Goal: Task Accomplishment & Management: Complete application form

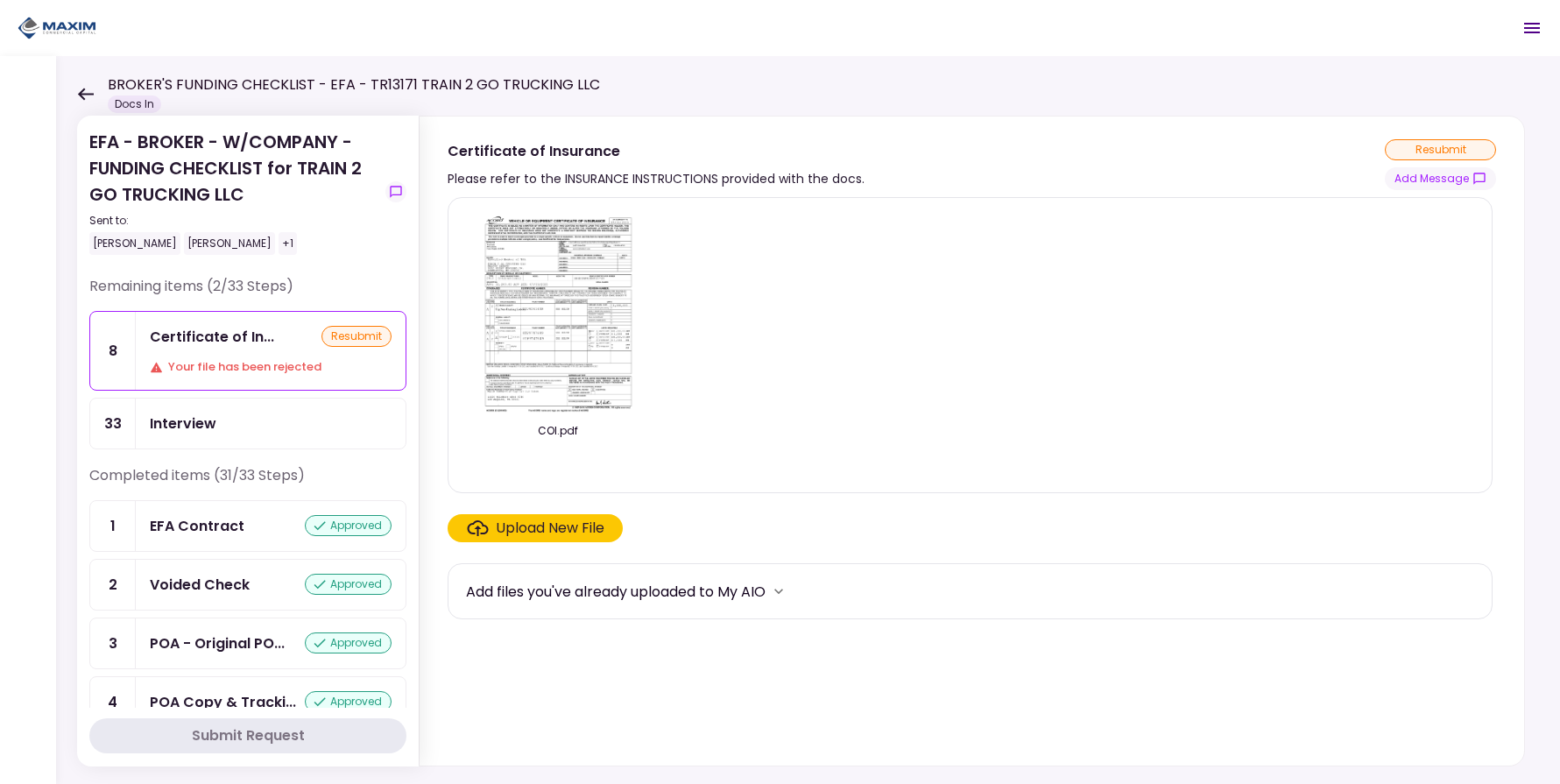
click at [226, 360] on div "Your file has been rejected" at bounding box center [271, 367] width 242 height 17
click at [553, 523] on div "Upload New File" at bounding box center [549, 528] width 108 height 21
click at [0, 0] on input "Upload New File" at bounding box center [0, 0] width 0 height 0
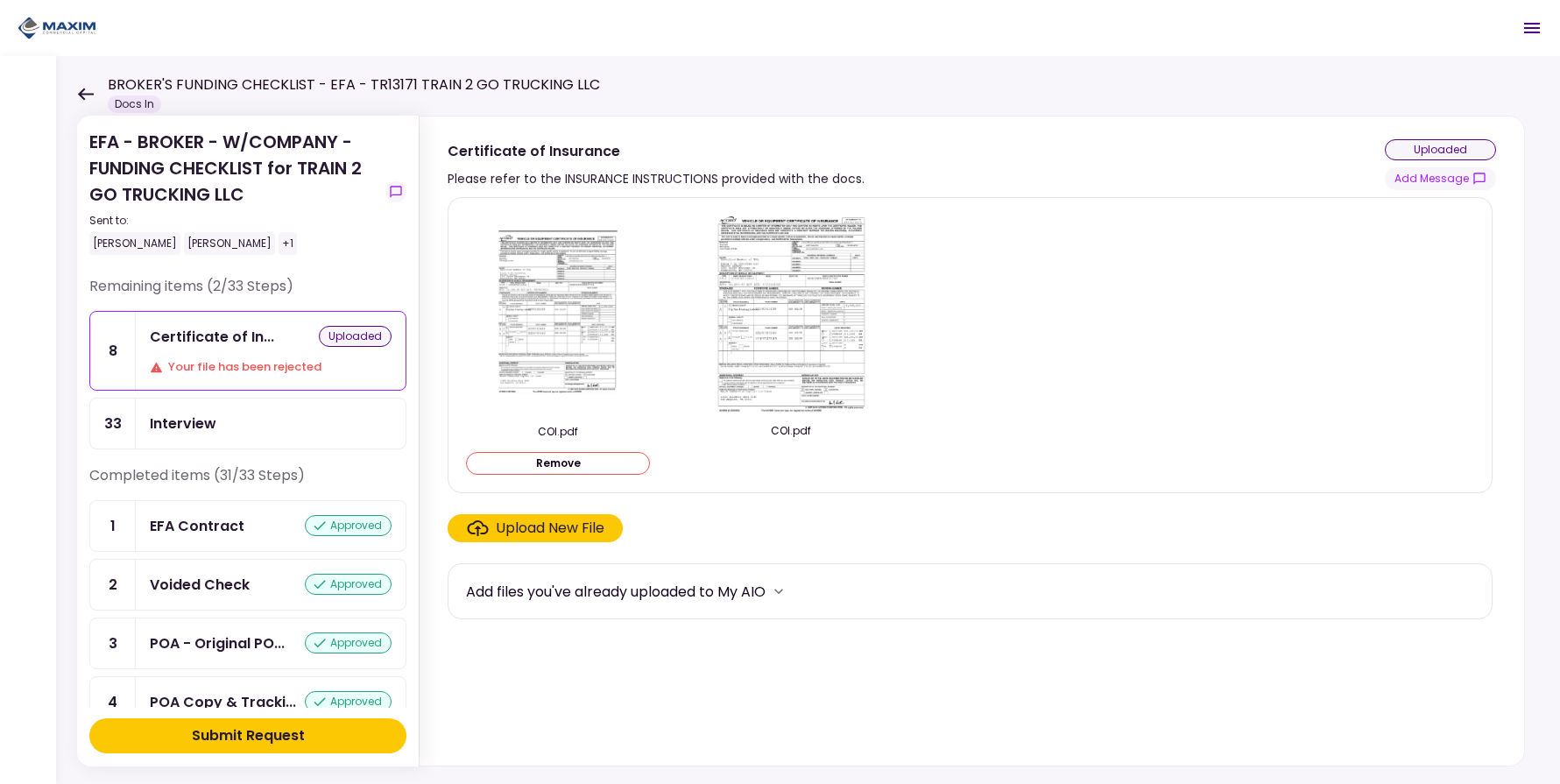
click at [286, 730] on div "Submit Request" at bounding box center [248, 735] width 113 height 21
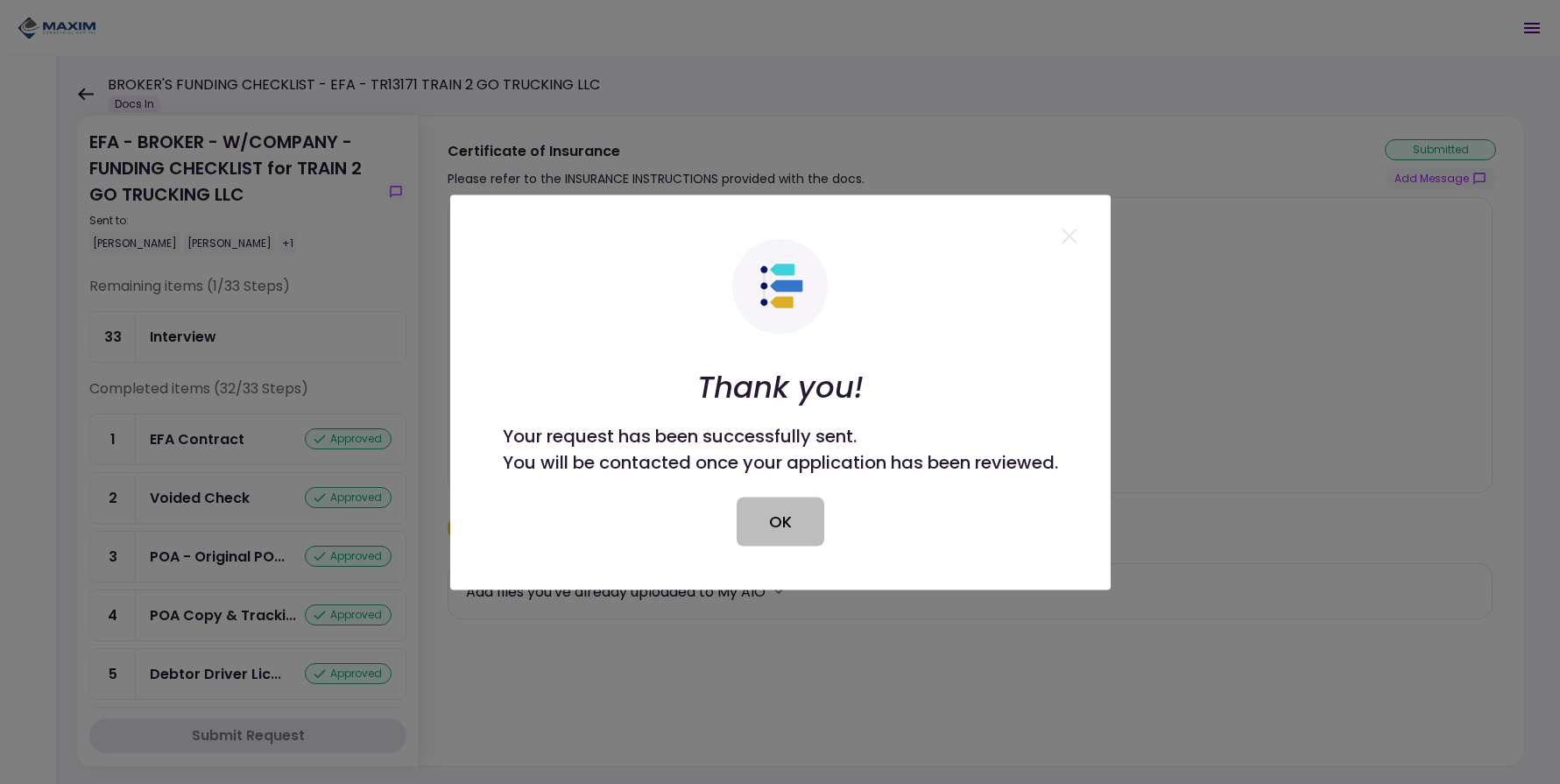
click at [799, 498] on button "OK" at bounding box center [780, 521] width 87 height 49
